Goal: Task Accomplishment & Management: Use online tool/utility

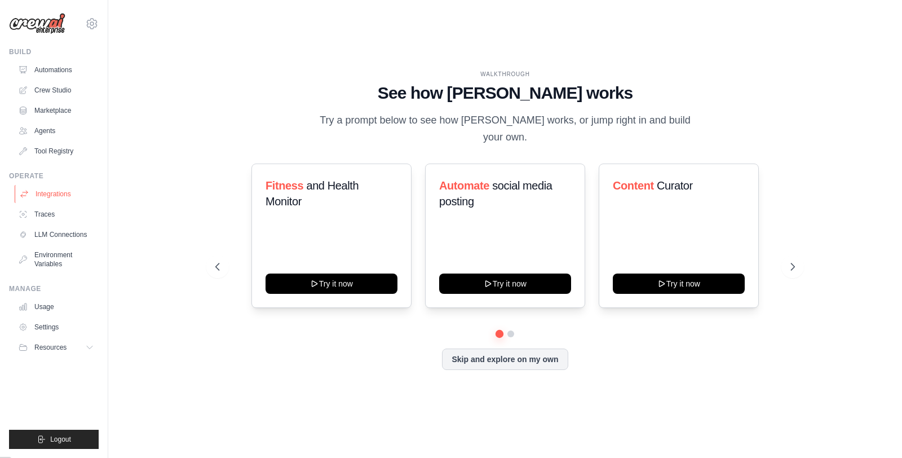
click at [55, 192] on link "Integrations" at bounding box center [57, 194] width 85 height 18
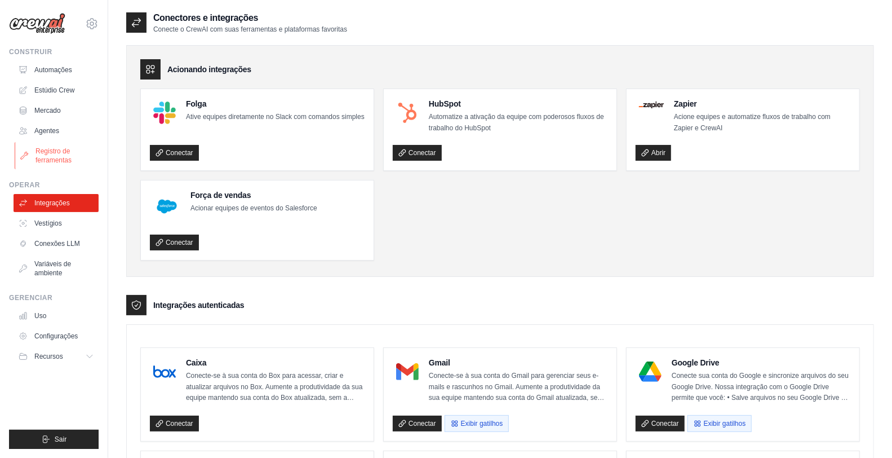
click at [59, 157] on font "Registro de ferramentas" at bounding box center [54, 155] width 36 height 17
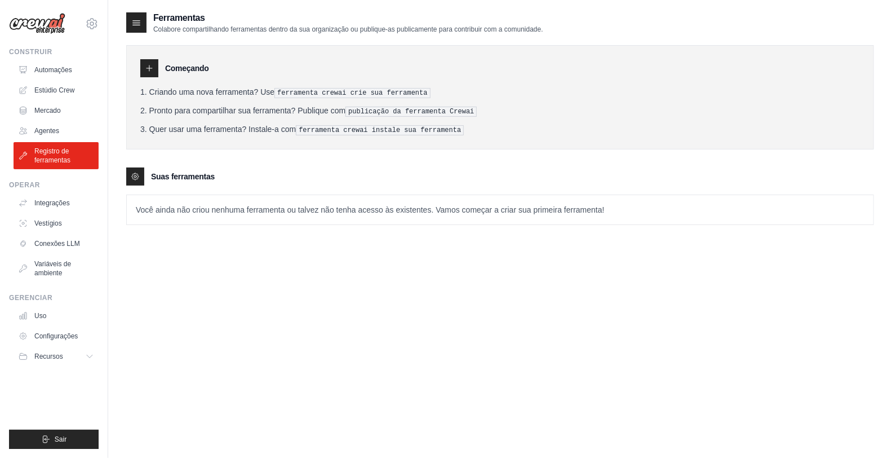
click at [151, 66] on icon at bounding box center [149, 68] width 9 height 9
click at [153, 69] on icon at bounding box center [149, 68] width 9 height 9
drag, startPoint x: 282, startPoint y: 59, endPoint x: 207, endPoint y: 110, distance: 91.1
click at [282, 60] on div "Começando" at bounding box center [500, 68] width 720 height 18
click at [133, 174] on icon at bounding box center [135, 176] width 9 height 9
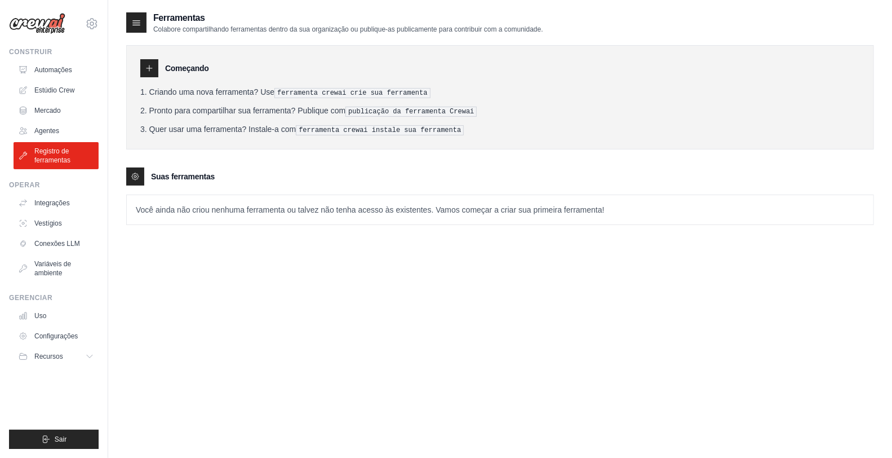
click at [138, 19] on icon at bounding box center [136, 22] width 11 height 11
click at [57, 263] on font "Variáveis ​​de ambiente" at bounding box center [54, 268] width 37 height 17
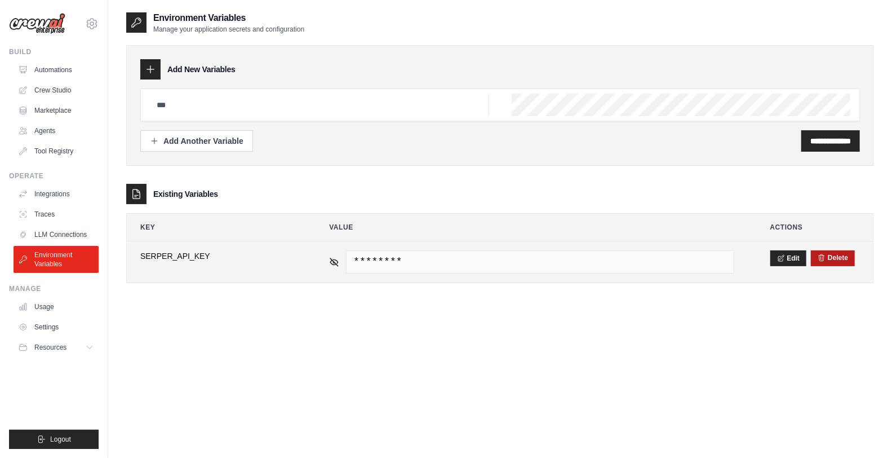
click at [838, 260] on button "Delete" at bounding box center [833, 257] width 30 height 9
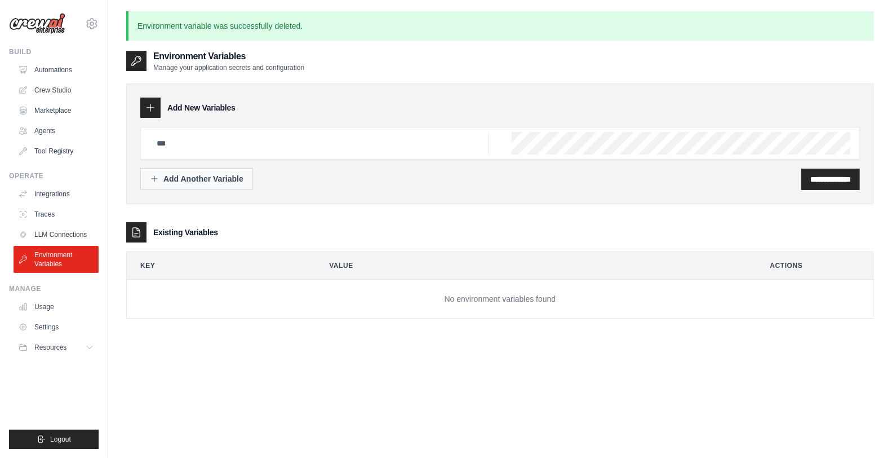
click at [216, 180] on div "Add Another Variable" at bounding box center [197, 178] width 94 height 11
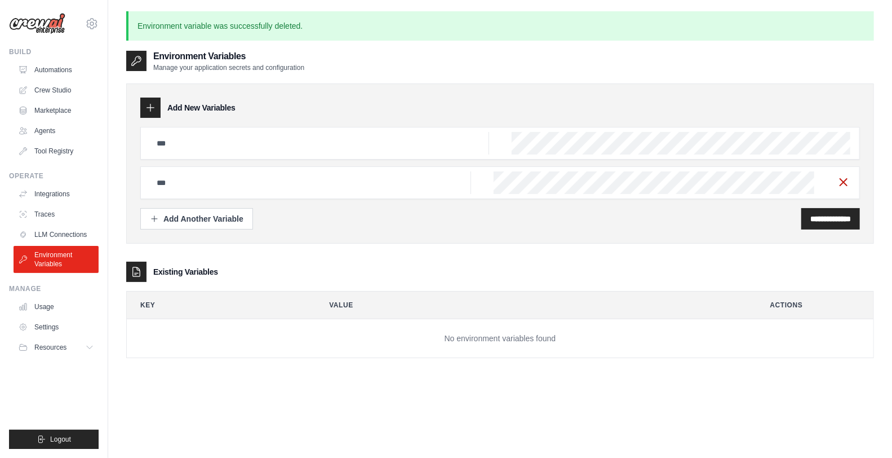
click at [846, 183] on icon "button" at bounding box center [844, 182] width 14 height 14
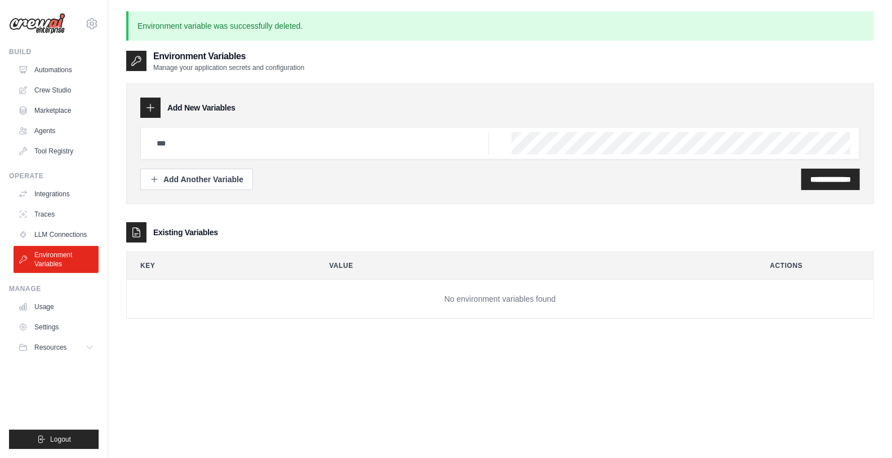
click at [150, 108] on icon at bounding box center [150, 107] width 7 height 7
click at [819, 179] on input "**********" at bounding box center [830, 179] width 41 height 11
click at [371, 212] on div "**********" at bounding box center [500, 195] width 748 height 246
click at [221, 142] on input "text" at bounding box center [319, 143] width 339 height 23
click at [382, 113] on div "Add New Variables" at bounding box center [500, 107] width 720 height 20
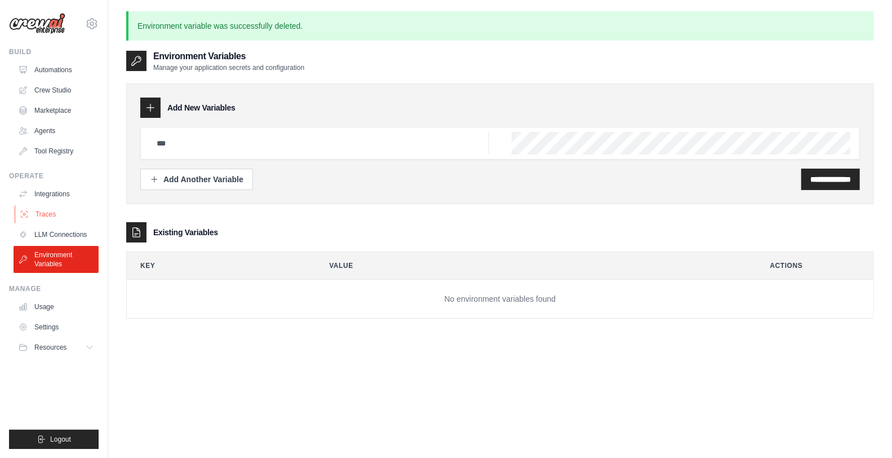
click at [43, 215] on link "Traces" at bounding box center [57, 214] width 85 height 18
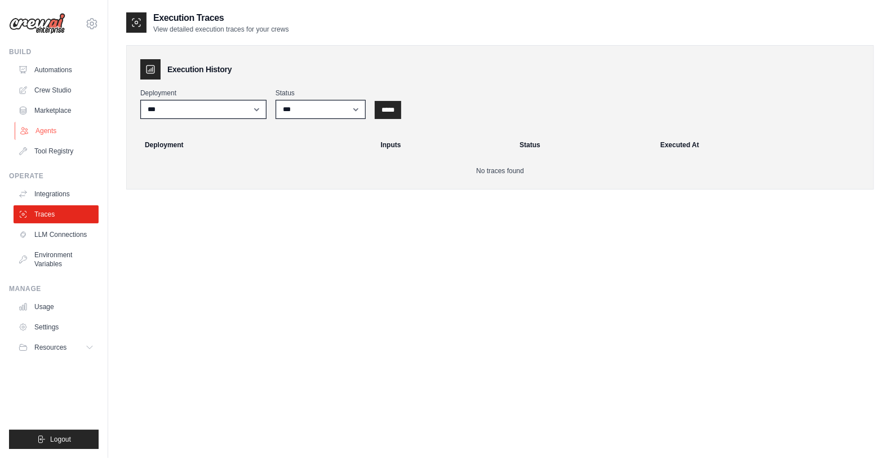
click at [49, 132] on link "Agents" at bounding box center [57, 131] width 85 height 18
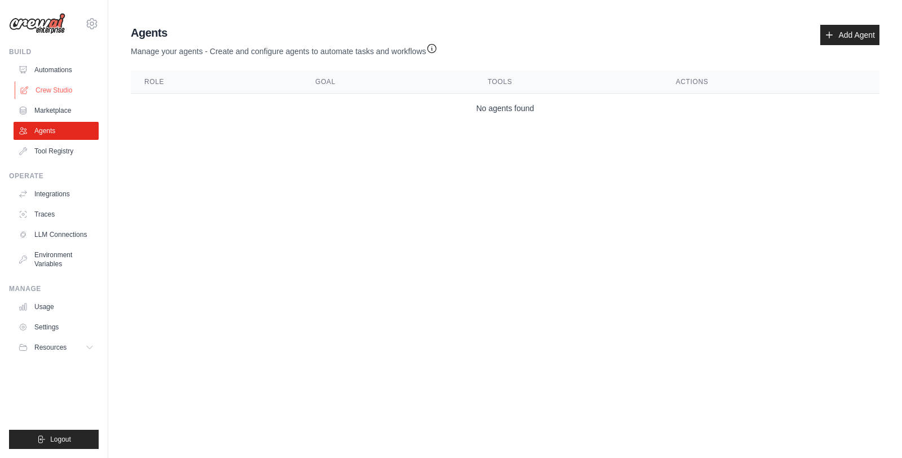
click at [53, 91] on link "Crew Studio" at bounding box center [57, 90] width 85 height 18
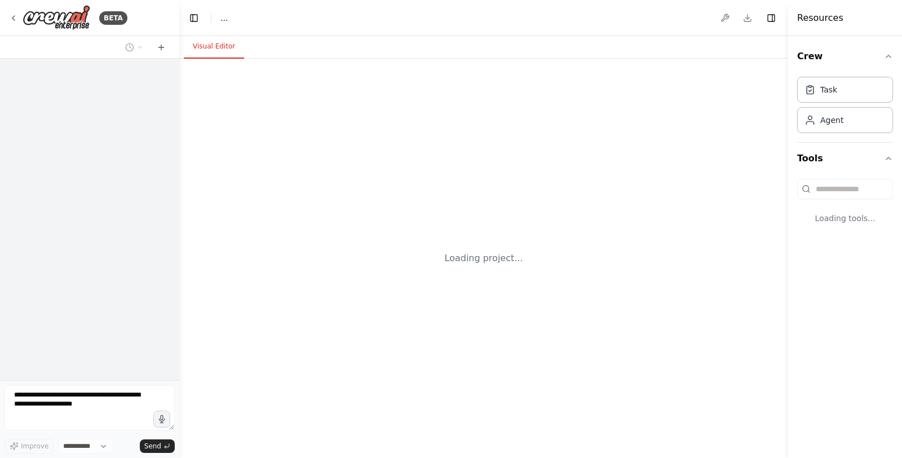
select select "****"
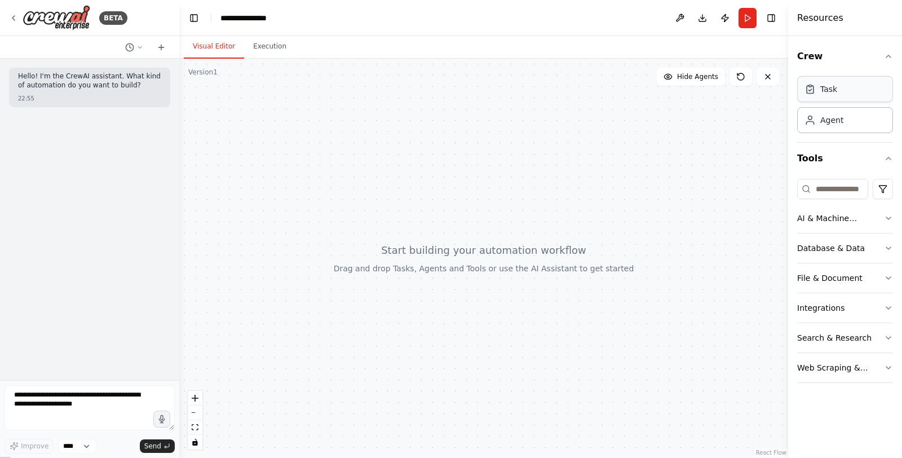
click at [836, 97] on div "Task" at bounding box center [845, 89] width 96 height 26
click at [888, 214] on icon "button" at bounding box center [888, 218] width 9 height 9
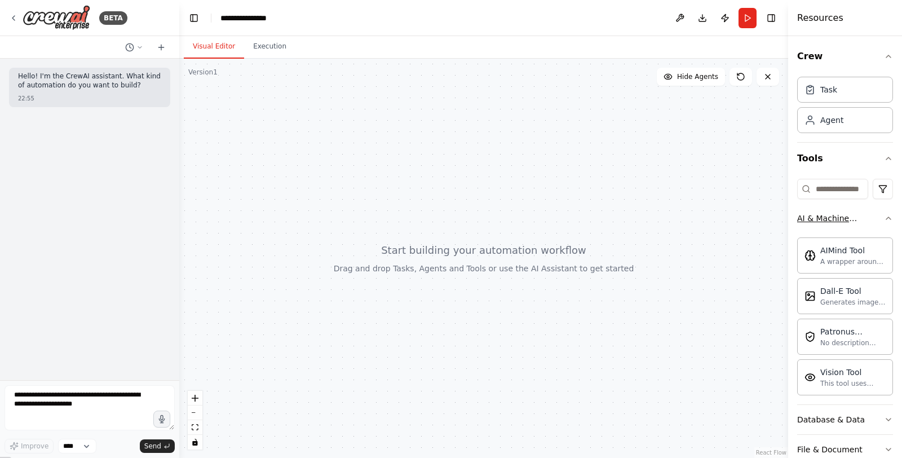
click at [884, 220] on icon "button" at bounding box center [888, 218] width 9 height 9
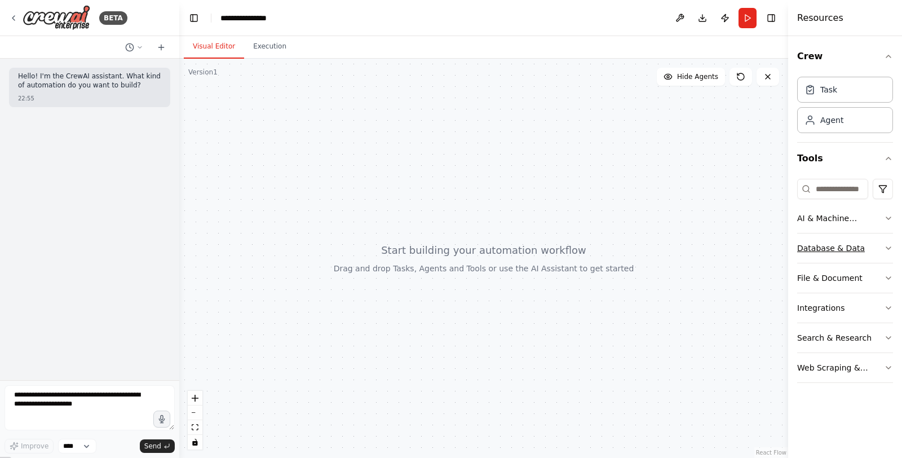
click at [888, 246] on icon "button" at bounding box center [888, 247] width 9 height 9
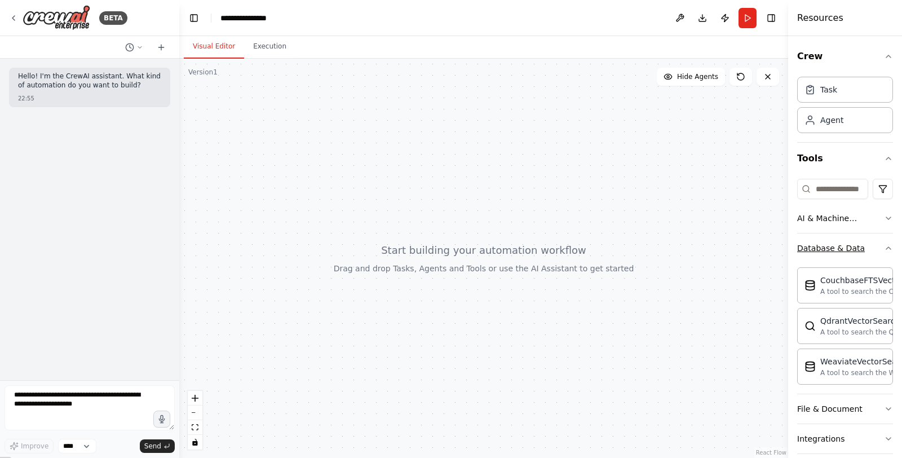
click at [884, 247] on icon "button" at bounding box center [888, 247] width 9 height 9
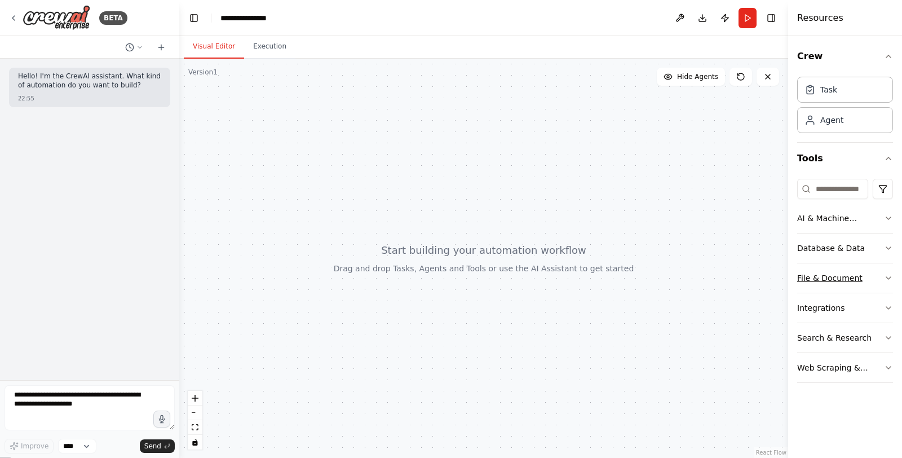
click at [889, 274] on icon "button" at bounding box center [888, 277] width 9 height 9
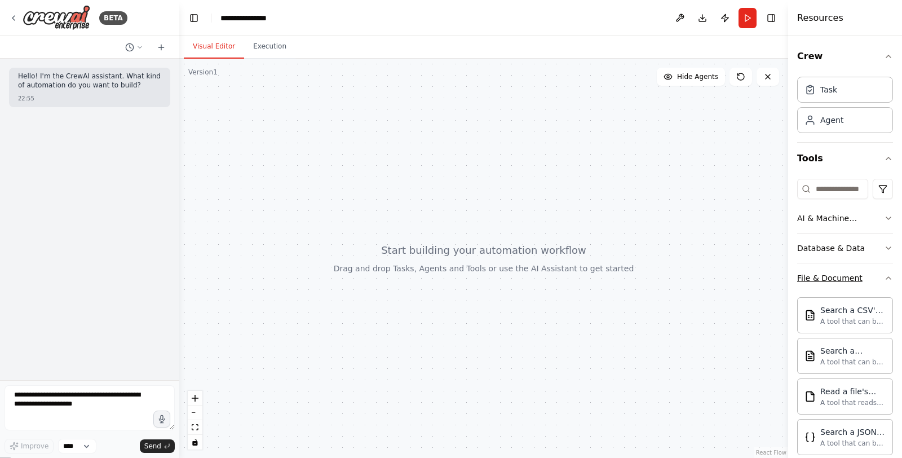
click at [886, 278] on icon "button" at bounding box center [888, 278] width 5 height 2
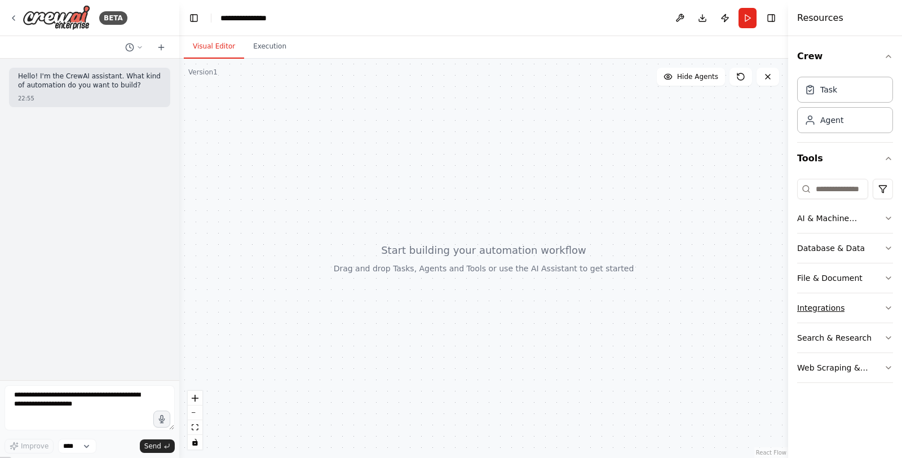
click at [887, 306] on icon "button" at bounding box center [888, 307] width 9 height 9
click at [884, 160] on icon "button" at bounding box center [888, 158] width 9 height 9
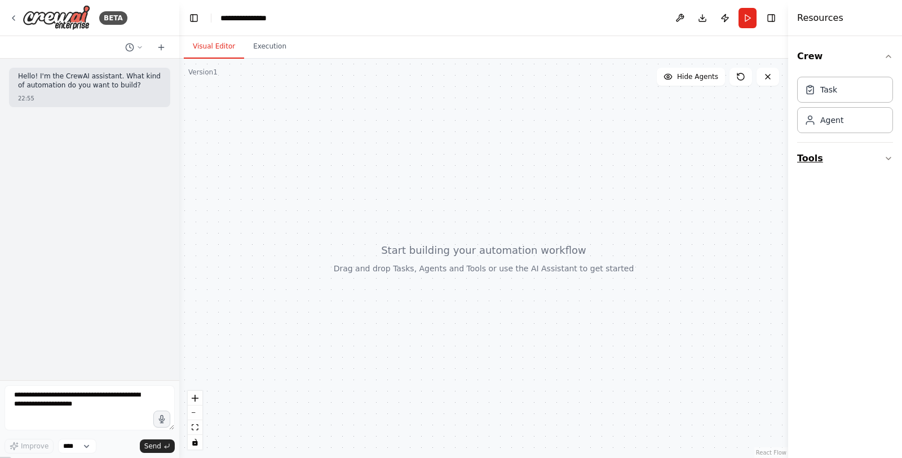
click at [886, 158] on icon "button" at bounding box center [888, 158] width 5 height 2
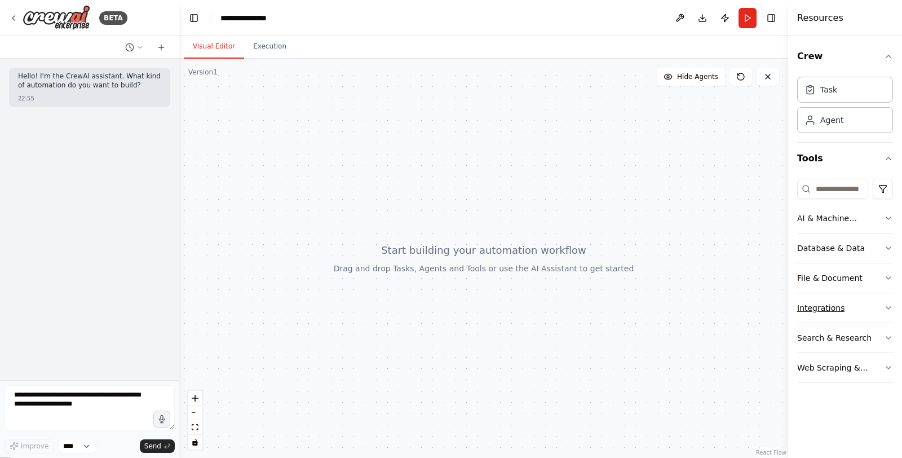
click at [885, 307] on icon "button" at bounding box center [888, 307] width 9 height 9
click at [884, 307] on icon "button" at bounding box center [888, 307] width 9 height 9
click at [889, 336] on icon "button" at bounding box center [888, 337] width 9 height 9
click at [884, 337] on icon "button" at bounding box center [888, 337] width 9 height 9
click at [888, 368] on icon "button" at bounding box center [888, 367] width 5 height 2
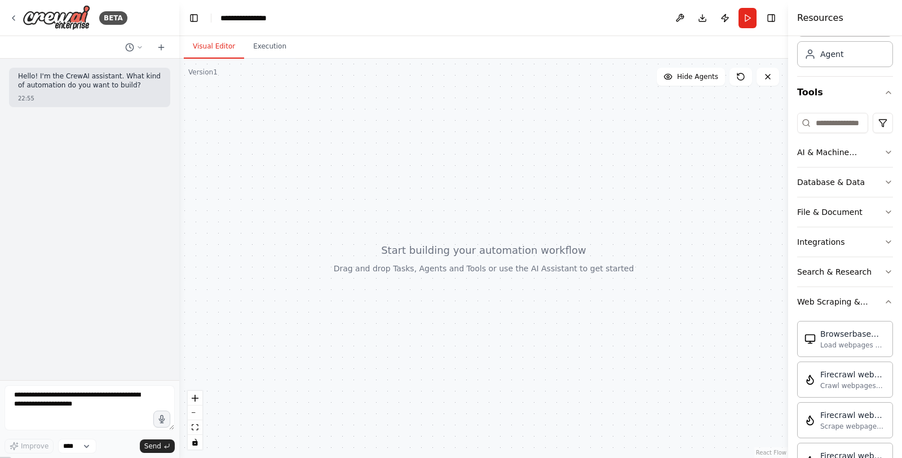
scroll to position [62, 0]
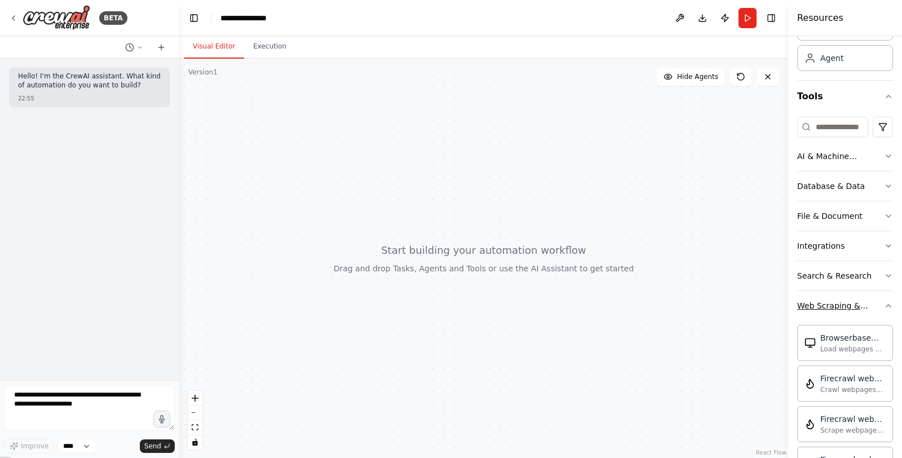
click at [884, 307] on icon "button" at bounding box center [888, 305] width 9 height 9
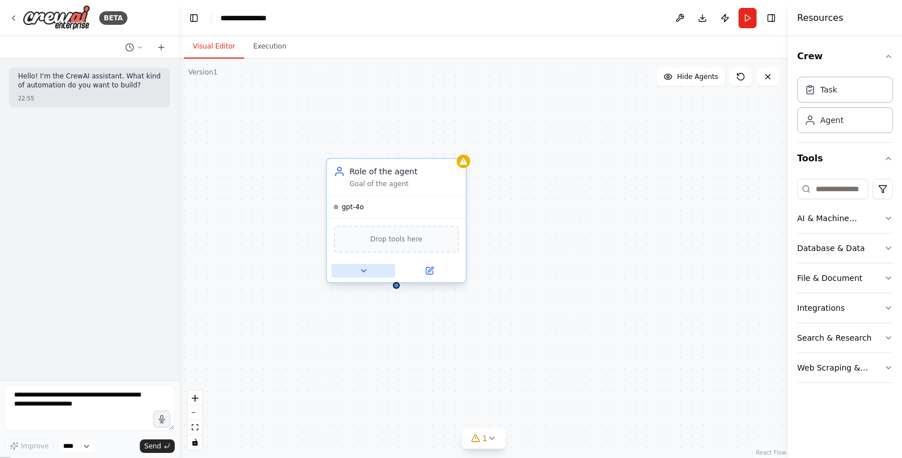
click at [366, 272] on icon at bounding box center [363, 270] width 9 height 9
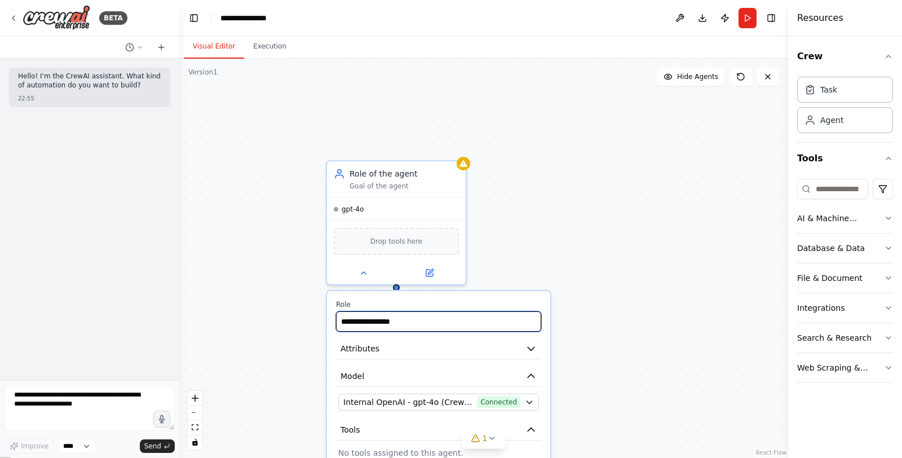
click at [460, 322] on input "**********" at bounding box center [438, 321] width 205 height 20
click at [530, 343] on icon "button" at bounding box center [530, 348] width 11 height 11
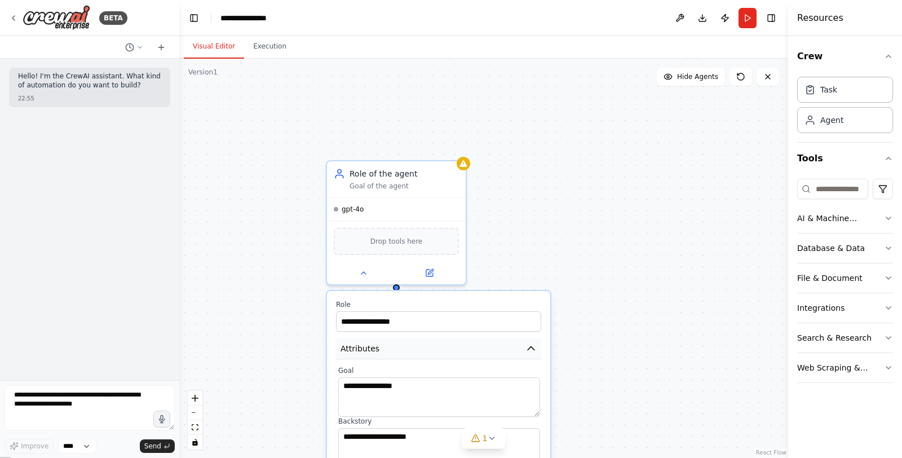
click at [531, 343] on icon "button" at bounding box center [530, 348] width 11 height 11
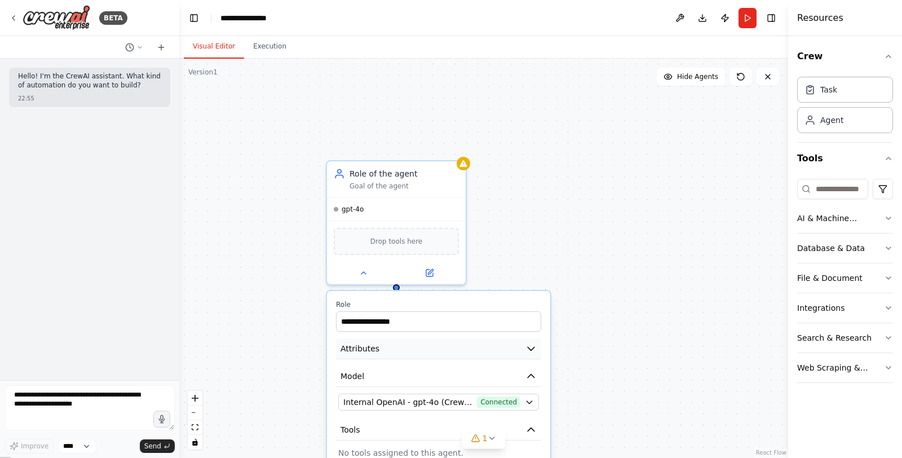
click at [531, 343] on icon "button" at bounding box center [530, 348] width 11 height 11
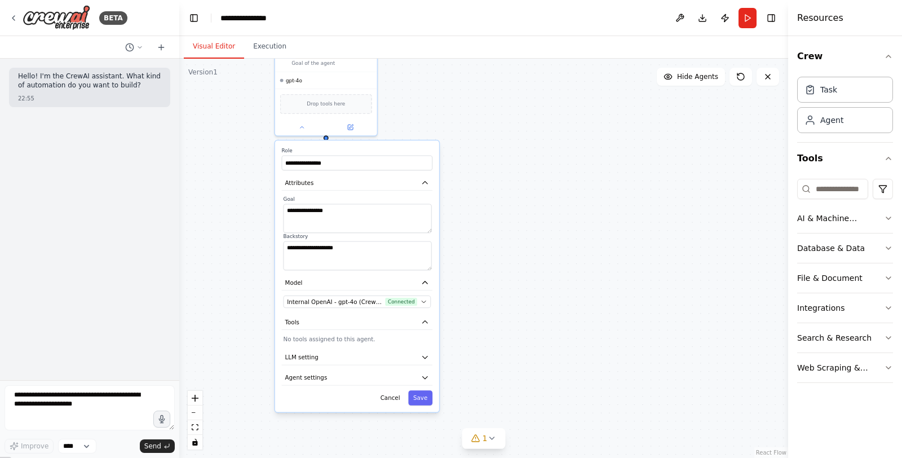
drag, startPoint x: 548, startPoint y: 314, endPoint x: 472, endPoint y: 153, distance: 178.2
click at [471, 150] on div "**********" at bounding box center [483, 258] width 609 height 399
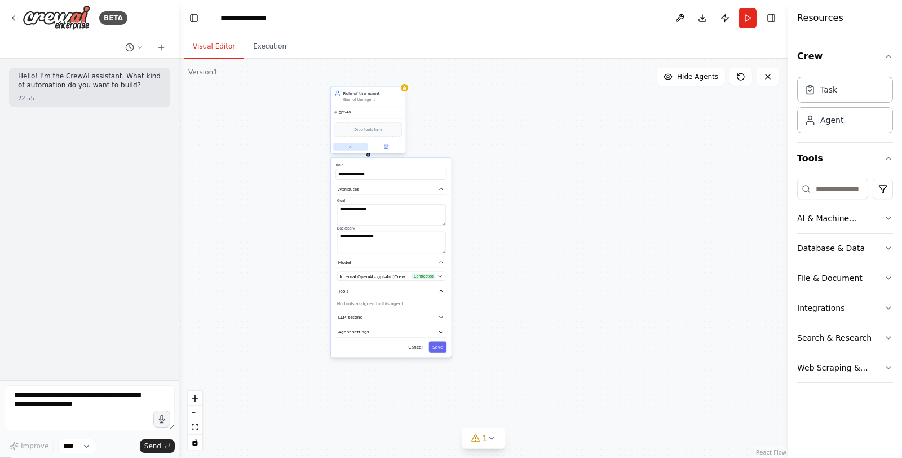
click at [350, 148] on icon at bounding box center [350, 146] width 5 height 5
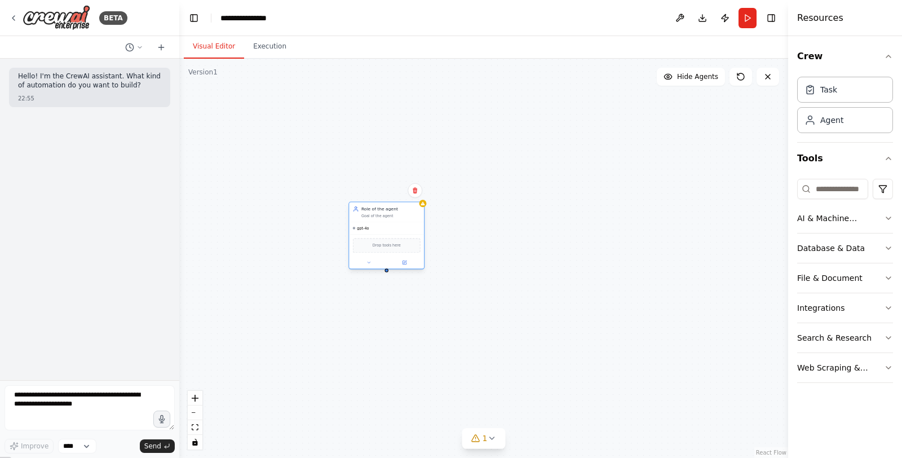
drag, startPoint x: 374, startPoint y: 121, endPoint x: 413, endPoint y: 243, distance: 128.5
click at [410, 245] on div "Drop tools here" at bounding box center [386, 245] width 75 height 22
click at [435, 194] on button at bounding box center [433, 190] width 15 height 15
click at [406, 194] on button "Confirm" at bounding box center [401, 191] width 40 height 14
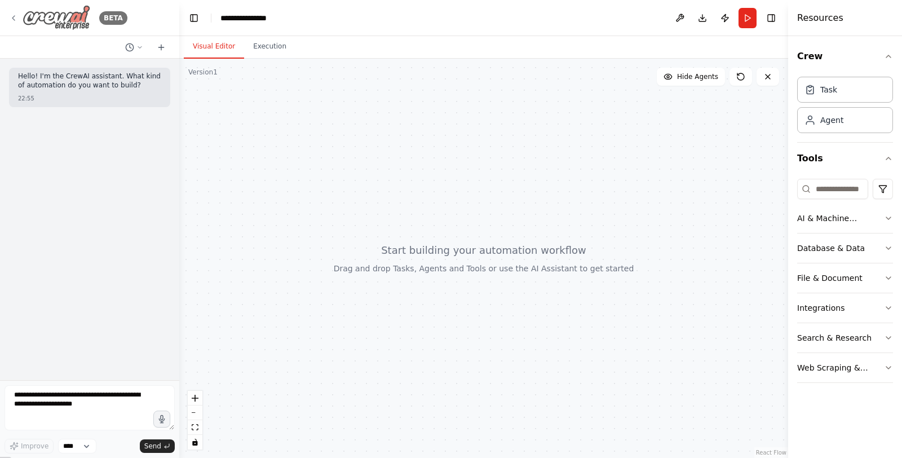
click at [10, 21] on icon at bounding box center [13, 18] width 9 height 9
